Goal: Find contact information

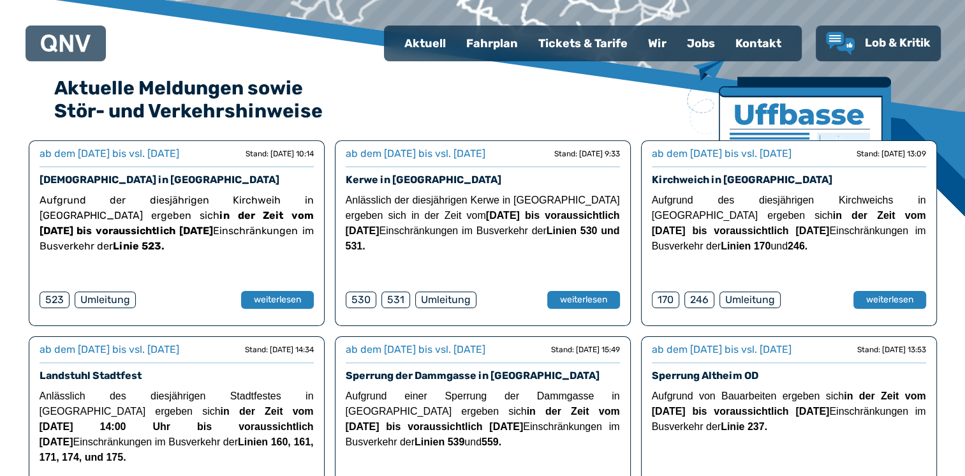
click at [779, 32] on div "Kontakt" at bounding box center [758, 43] width 66 height 33
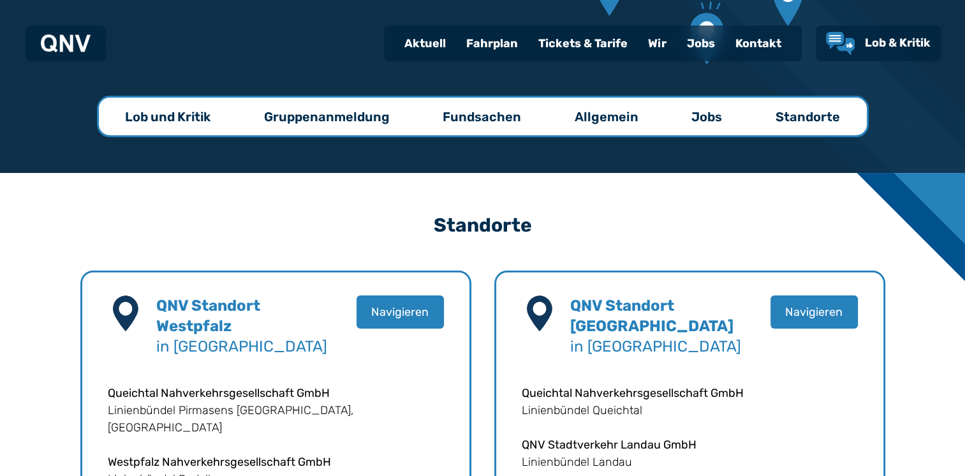
scroll to position [191, 0]
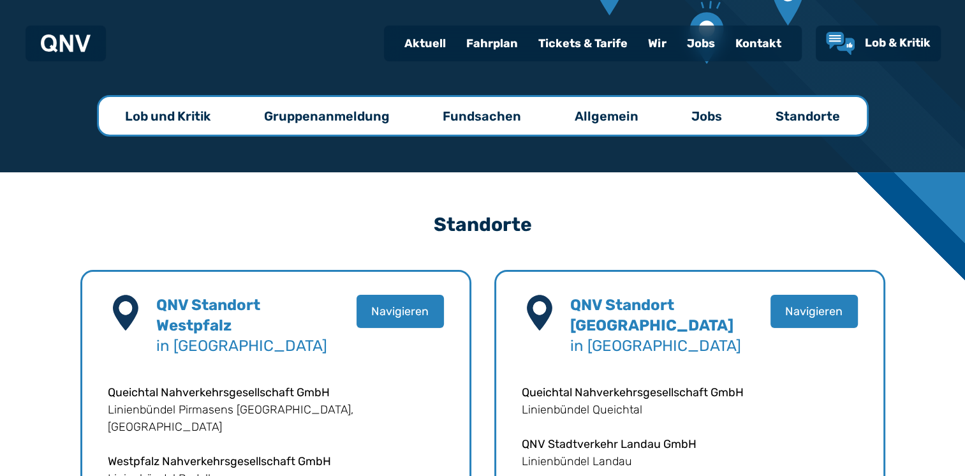
click at [776, 50] on div "Kontakt" at bounding box center [758, 43] width 66 height 33
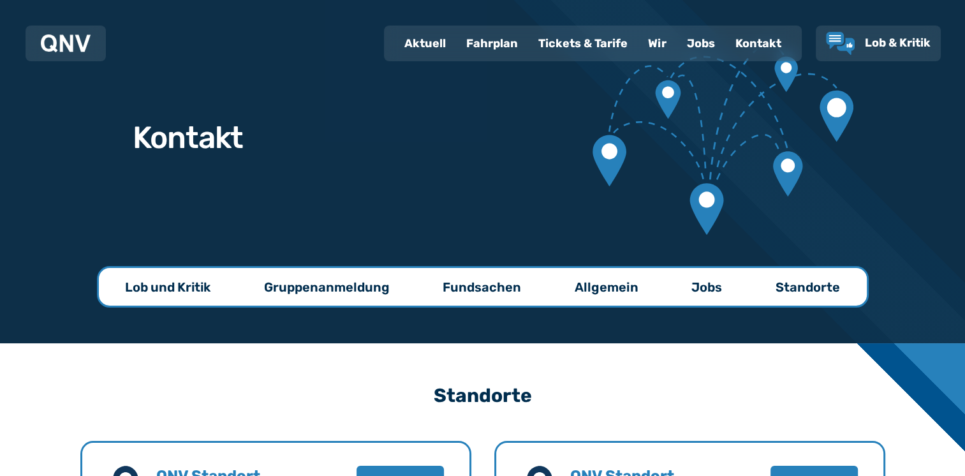
scroll to position [0, 0]
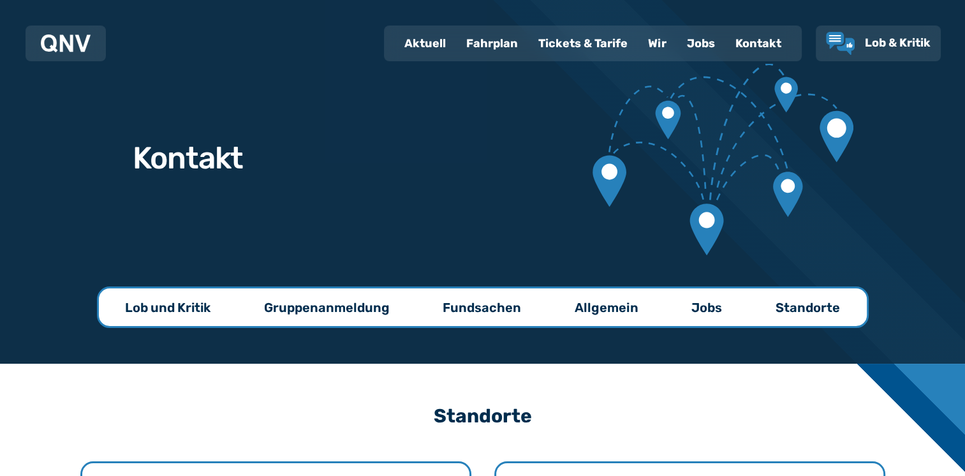
drag, startPoint x: 429, startPoint y: 46, endPoint x: 420, endPoint y: 52, distance: 11.2
click at [429, 46] on div "Aktuell" at bounding box center [425, 43] width 62 height 33
select select "*"
